Goal: Register for event/course

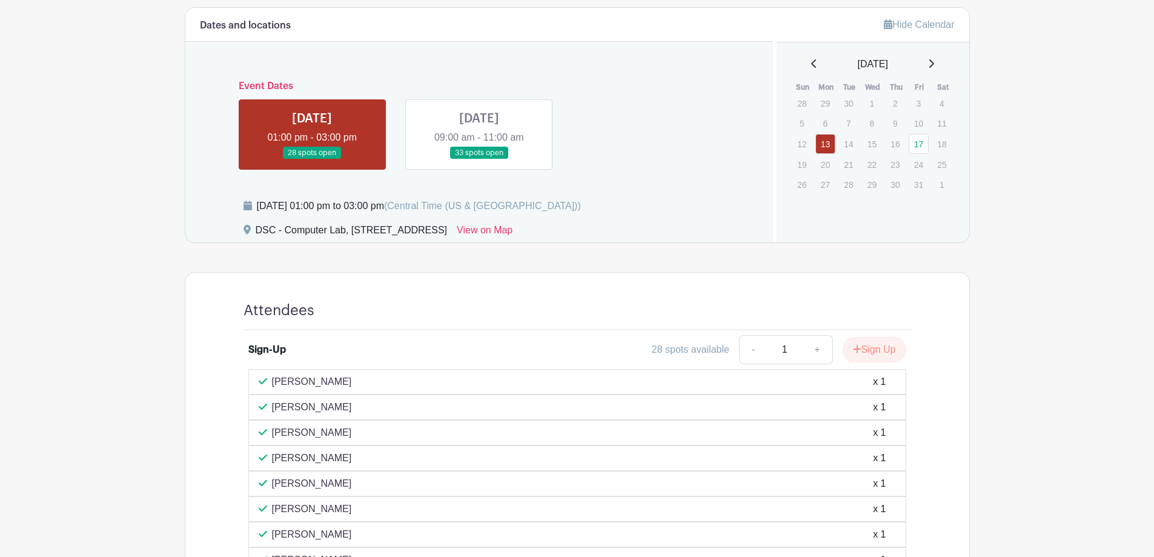
scroll to position [443, 0]
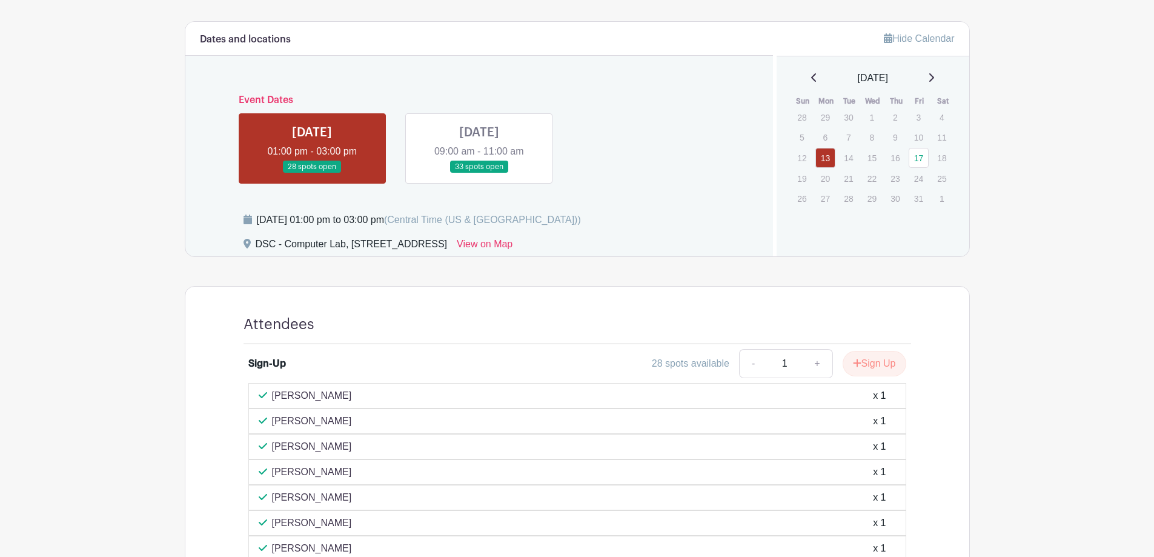
click at [479, 173] on link at bounding box center [479, 173] width 0 height 0
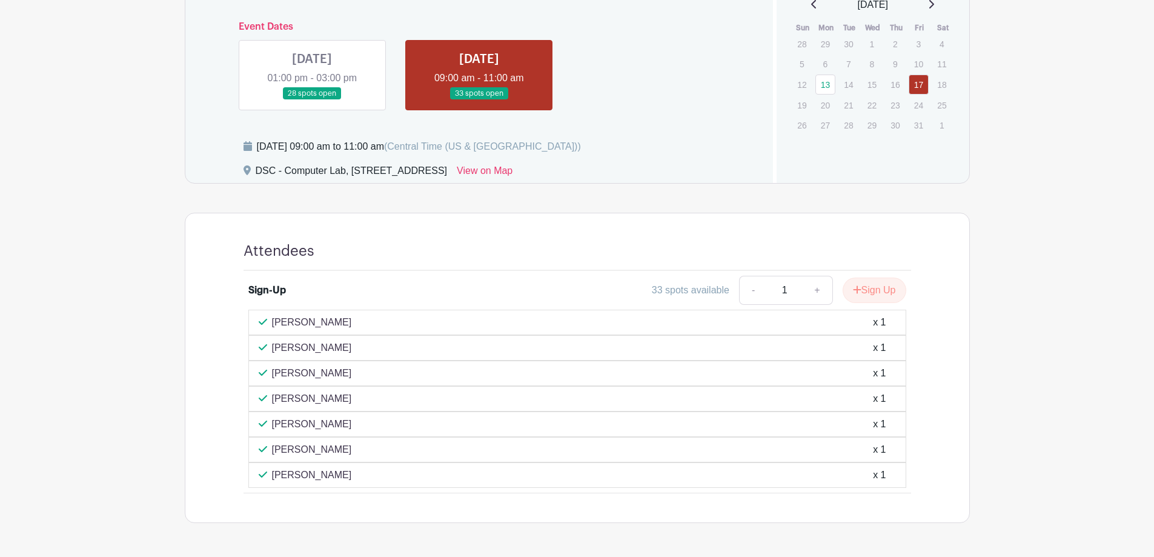
scroll to position [437, 0]
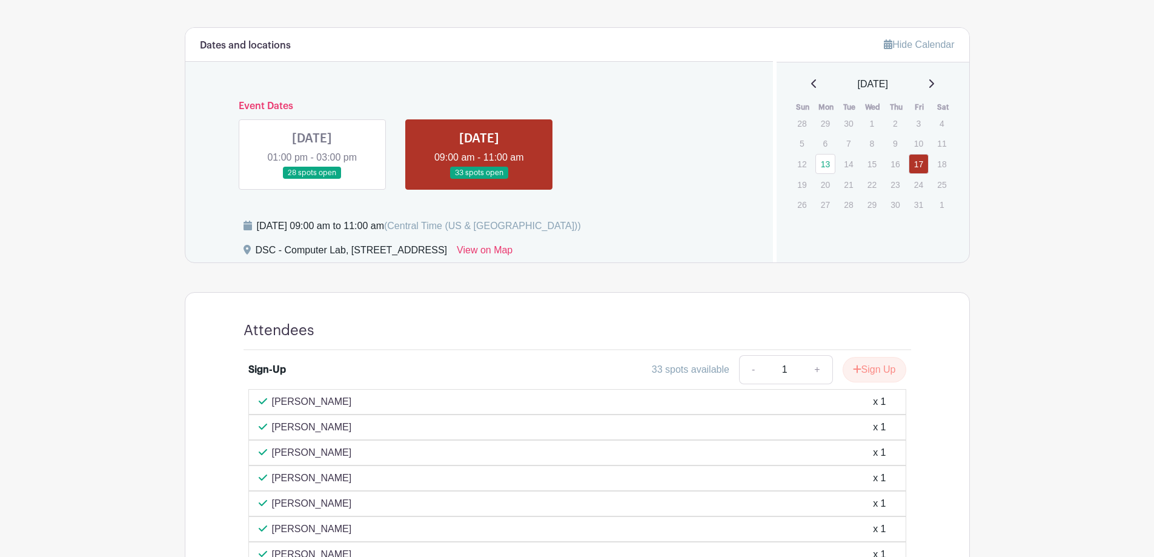
click at [312, 179] on link at bounding box center [312, 179] width 0 height 0
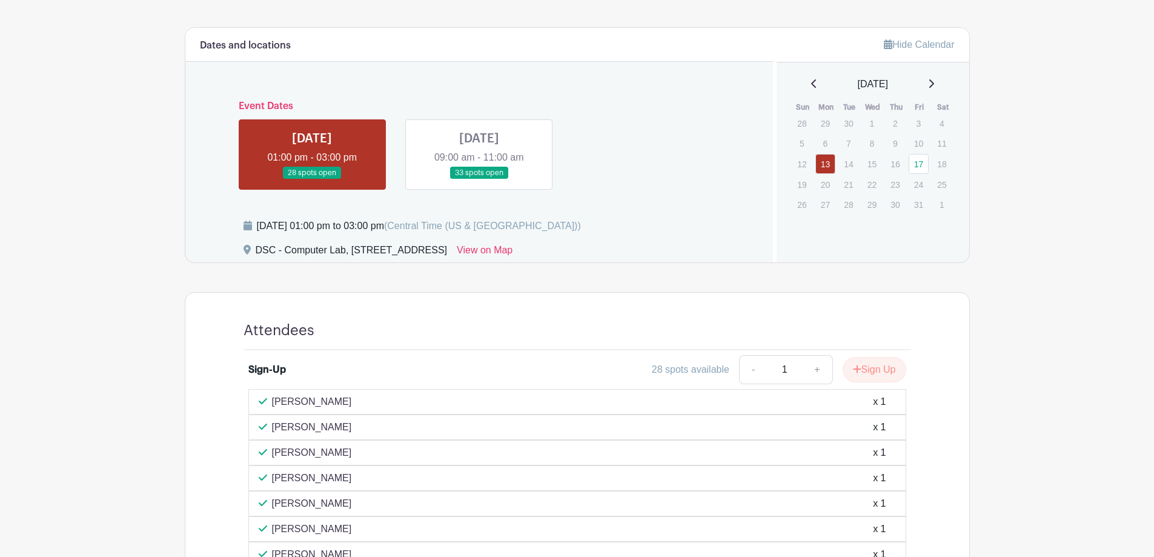
click at [479, 179] on link at bounding box center [479, 179] width 0 height 0
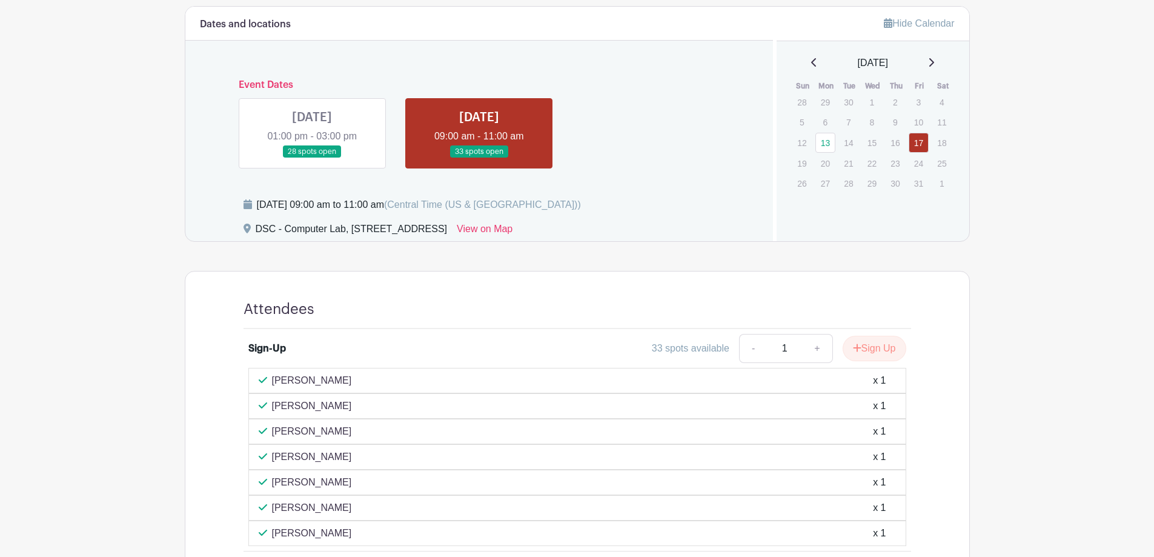
scroll to position [437, 0]
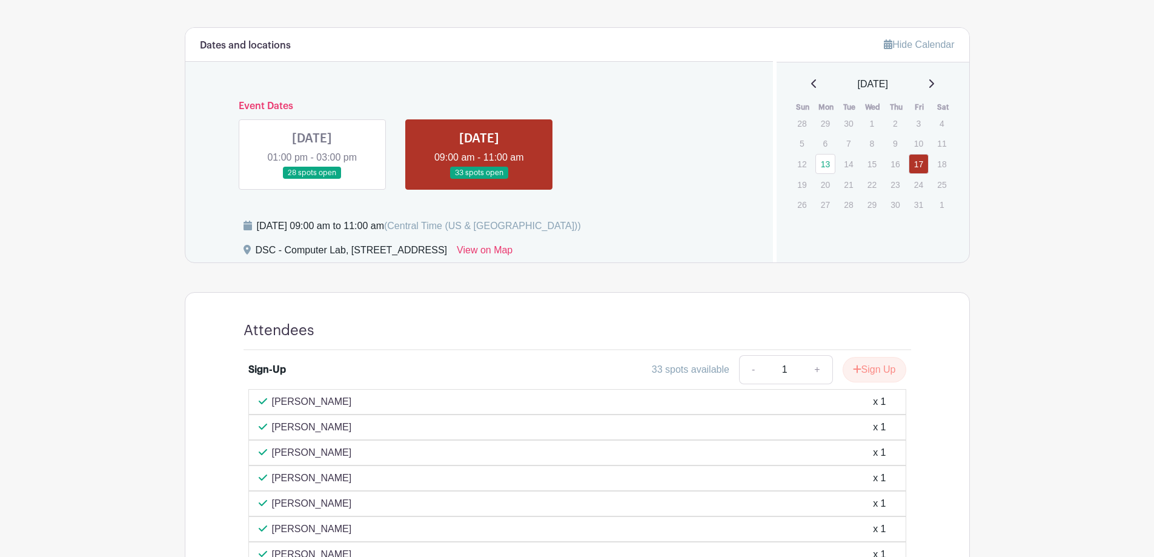
click at [312, 179] on link at bounding box center [312, 179] width 0 height 0
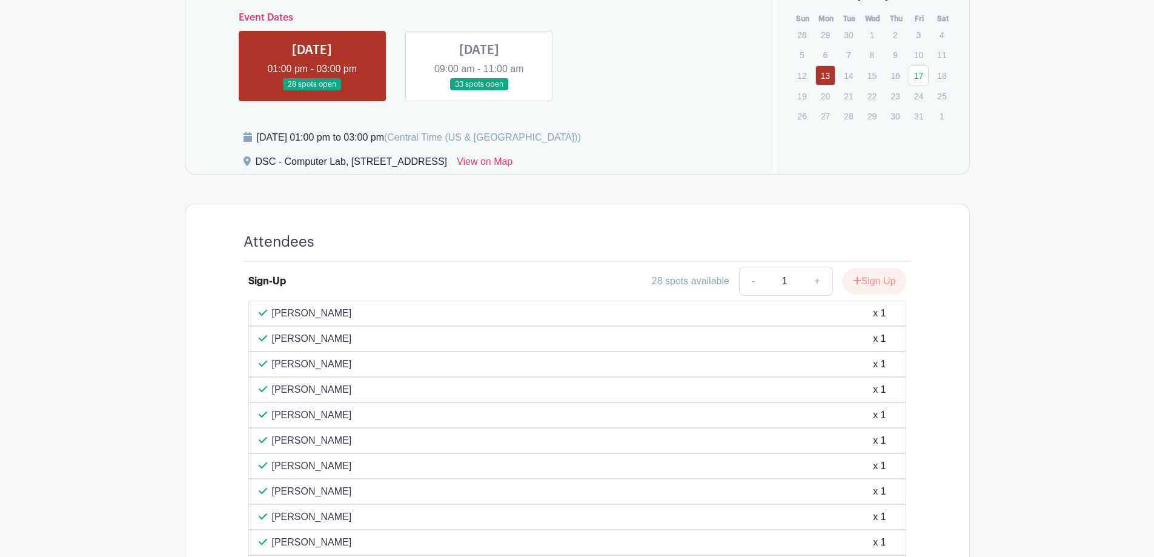
scroll to position [498, 0]
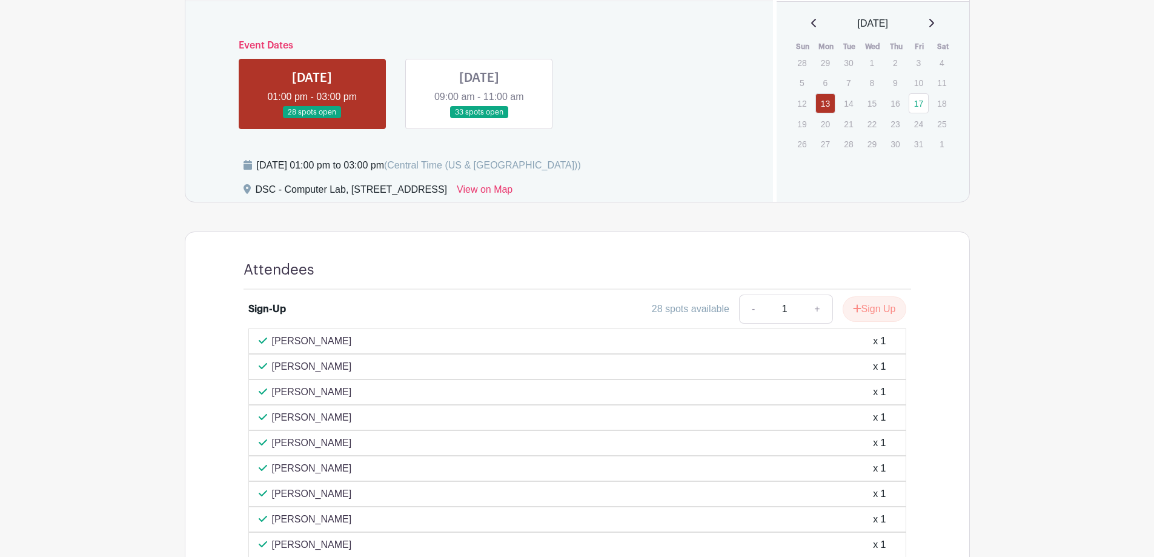
click at [624, 162] on div "[DATE] 01:00 pm to 03:00 pm (Central Time ([GEOGRAPHIC_DATA] & [GEOGRAPHIC_DATA…" at bounding box center [502, 170] width 516 height 24
